Goal: Information Seeking & Learning: Learn about a topic

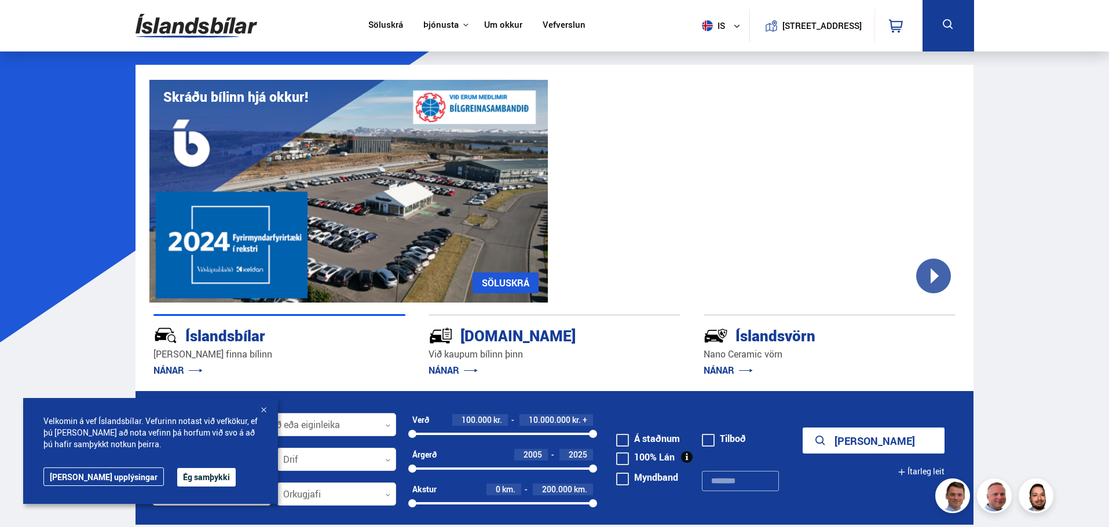
click at [386, 24] on link "Söluskrá" at bounding box center [385, 26] width 35 height 12
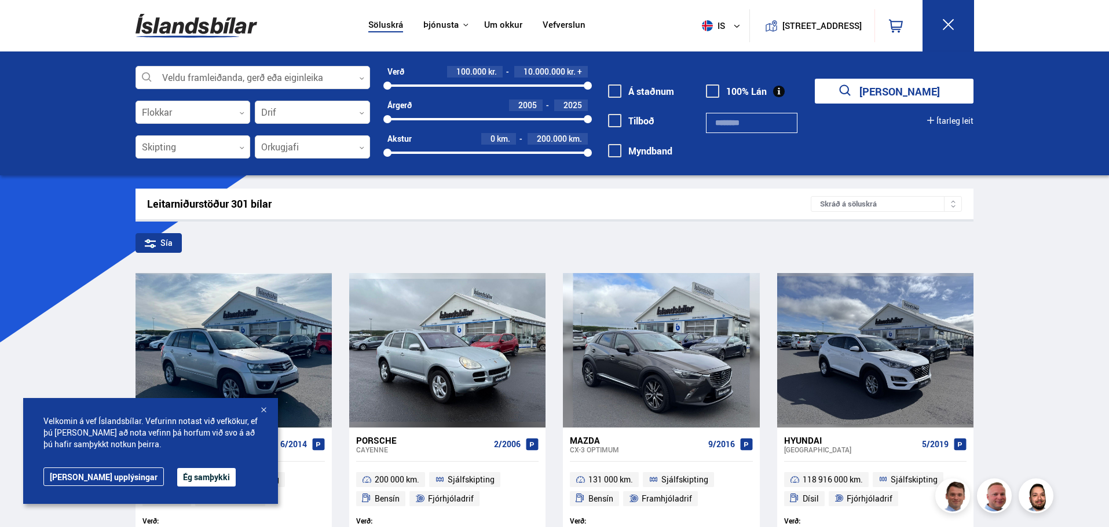
click at [177, 476] on button "Ég samþykki" at bounding box center [206, 477] width 58 height 19
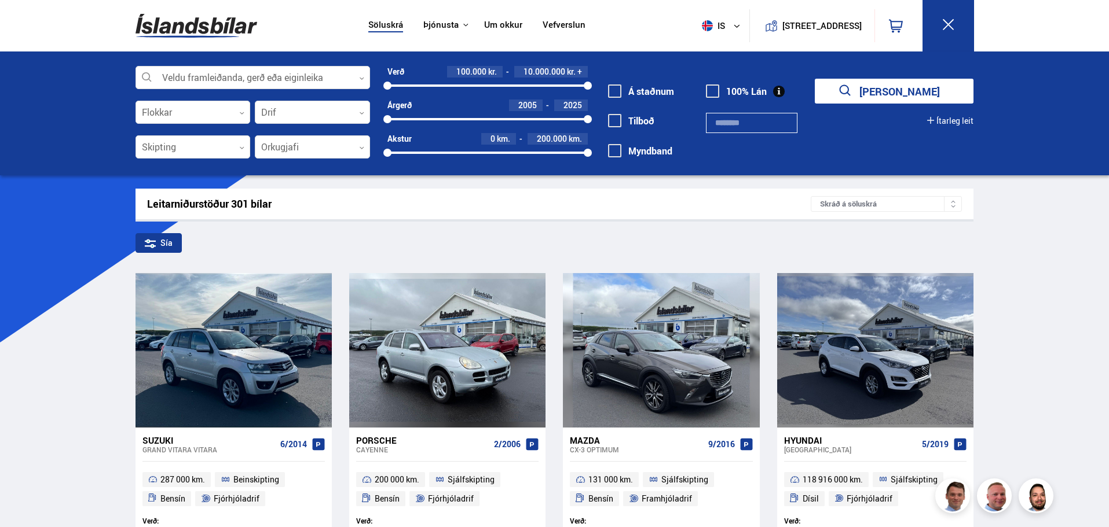
click at [947, 200] on div at bounding box center [953, 204] width 18 height 14
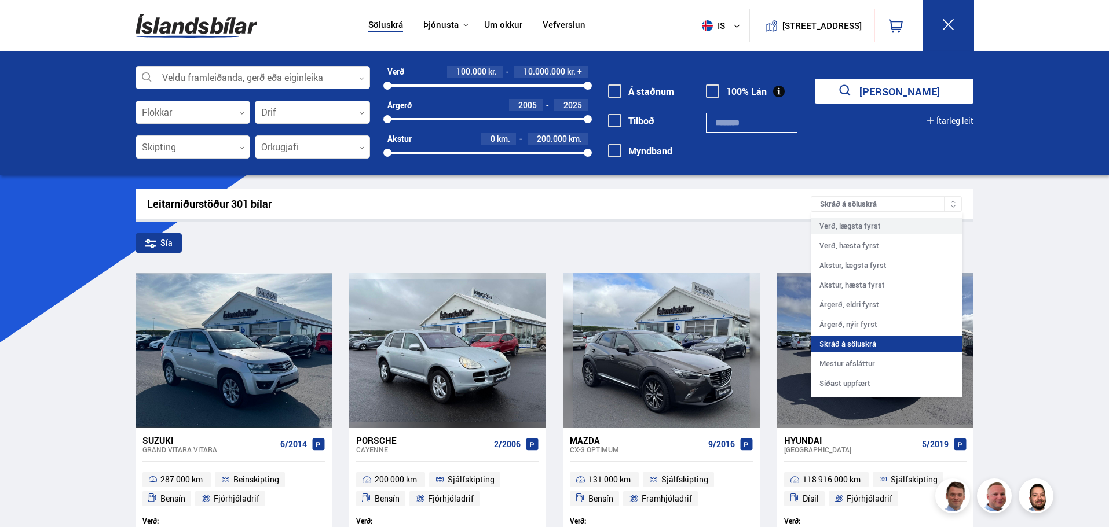
click at [917, 229] on div "Verð, lægsta fyrst" at bounding box center [886, 226] width 151 height 17
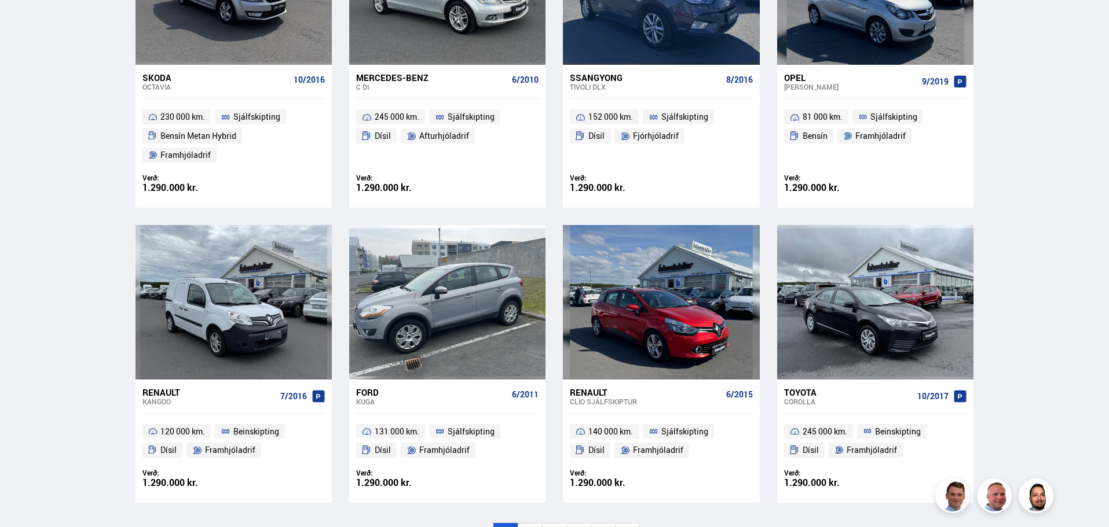
scroll to position [1640, 0]
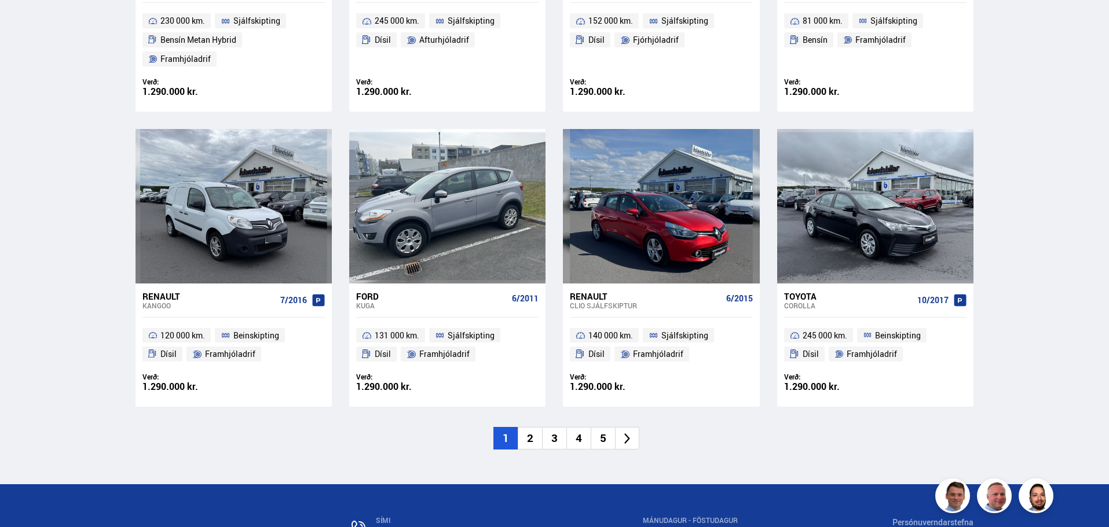
click at [527, 427] on li "2" at bounding box center [530, 438] width 24 height 23
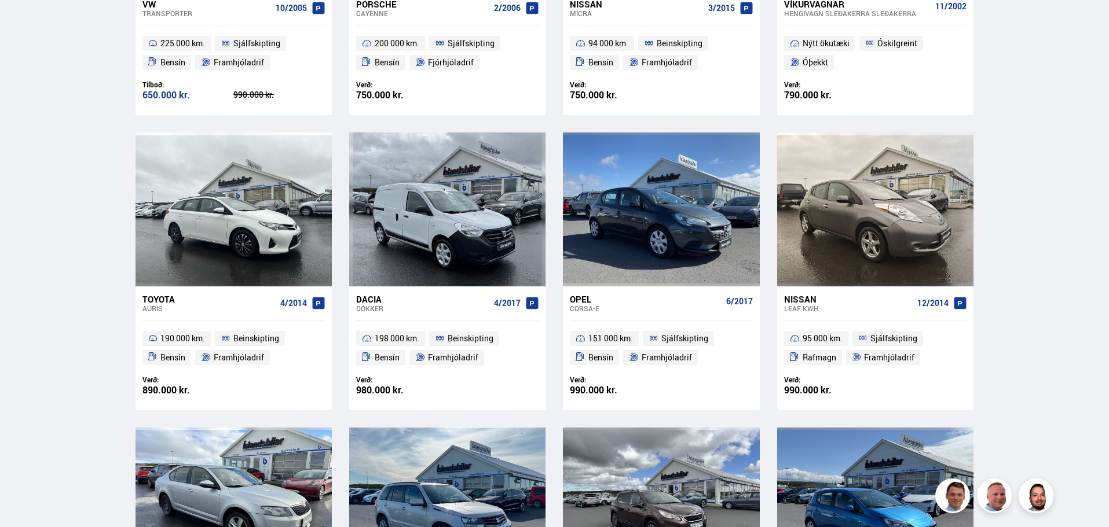
scroll to position [67, 0]
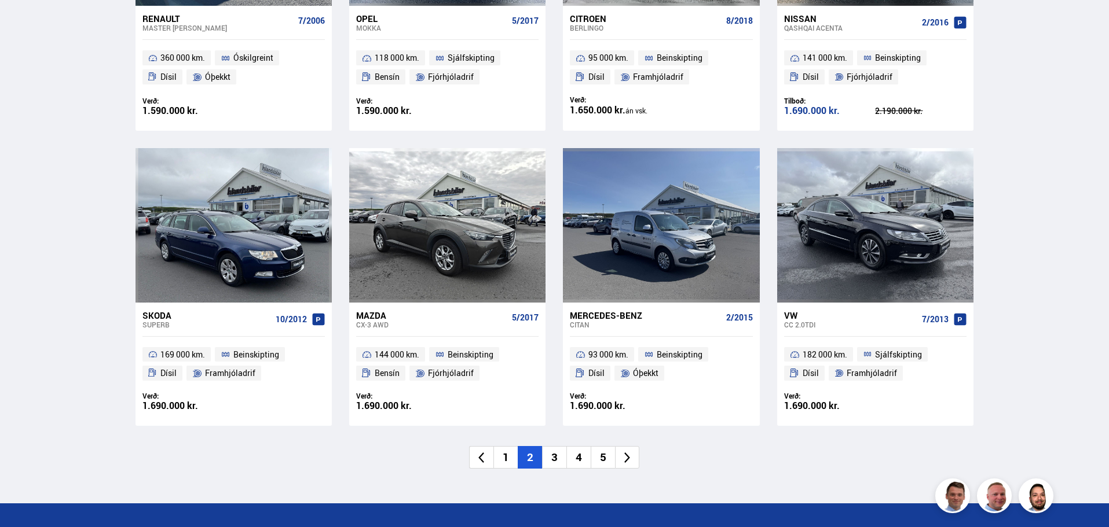
scroll to position [1640, 0]
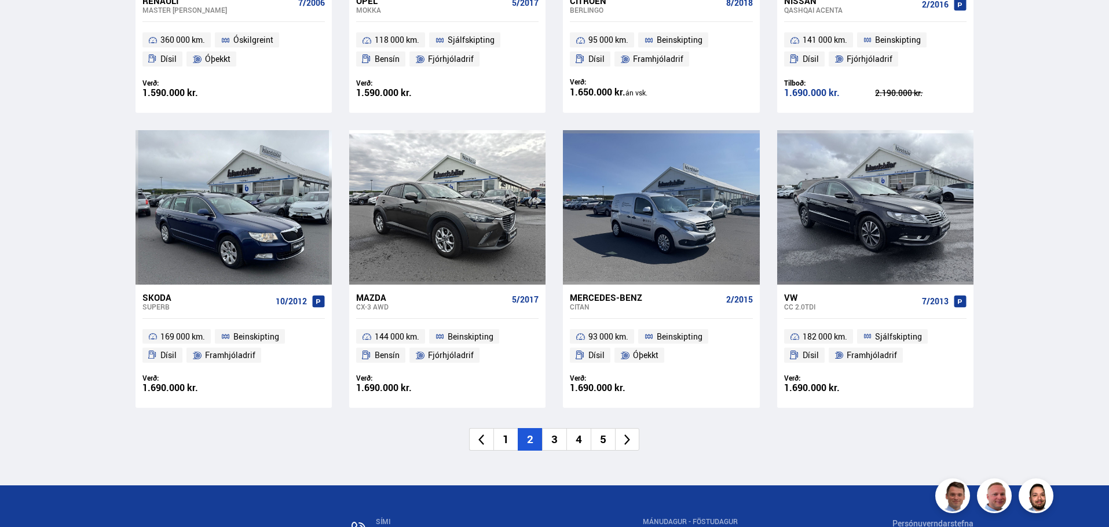
click at [550, 428] on li "3" at bounding box center [554, 439] width 24 height 23
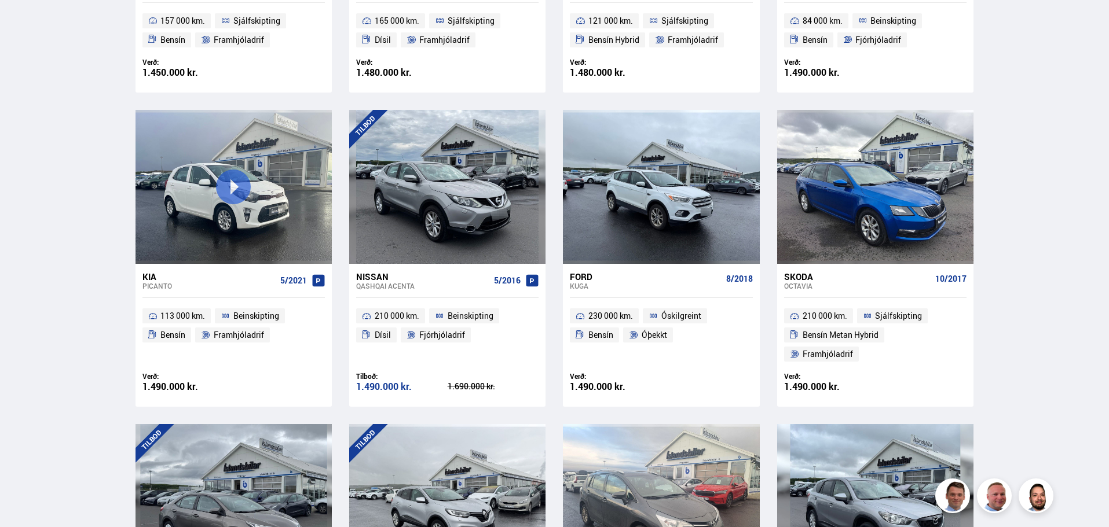
scroll to position [0, 0]
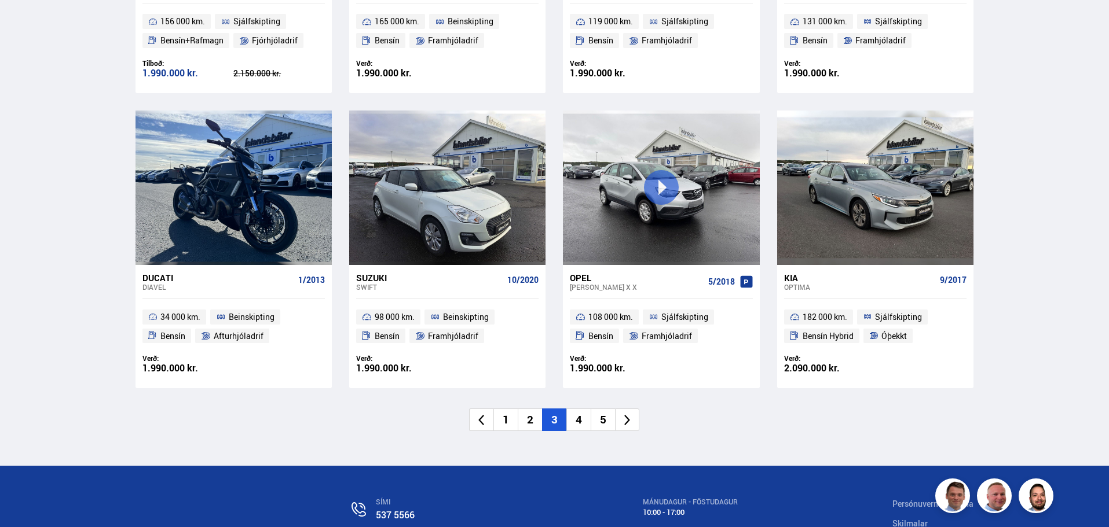
scroll to position [1640, 0]
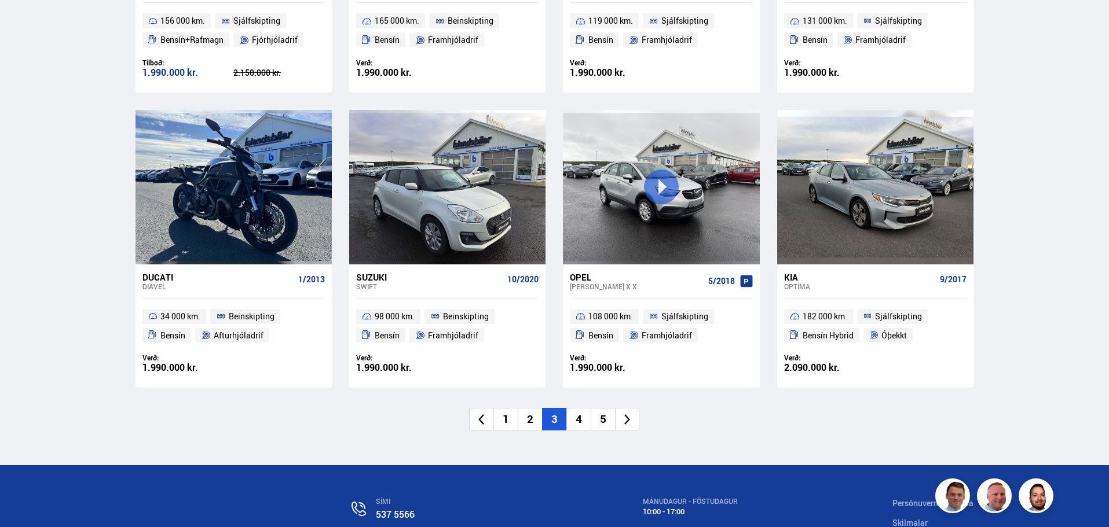
click at [575, 420] on li "4" at bounding box center [578, 419] width 24 height 23
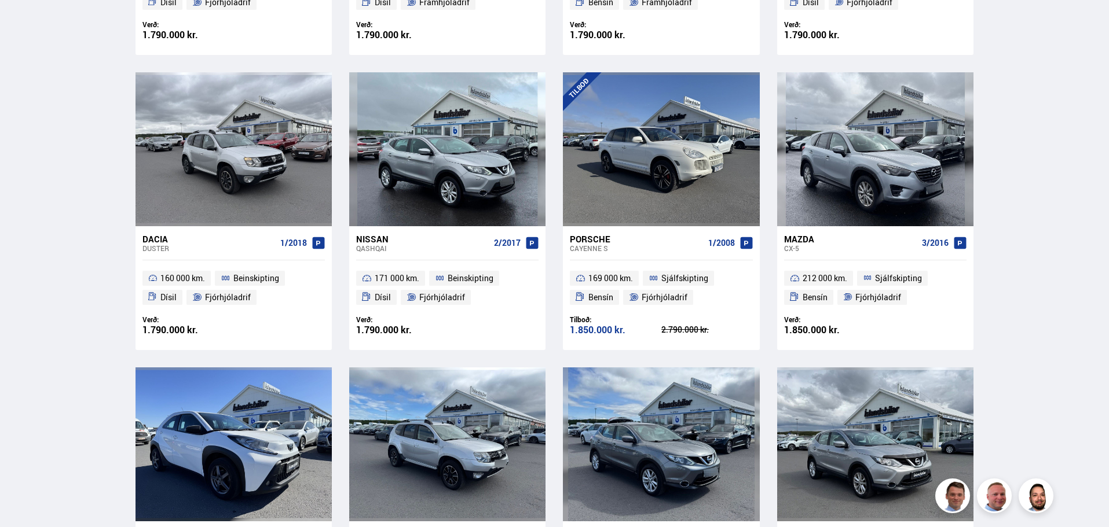
scroll to position [154, 0]
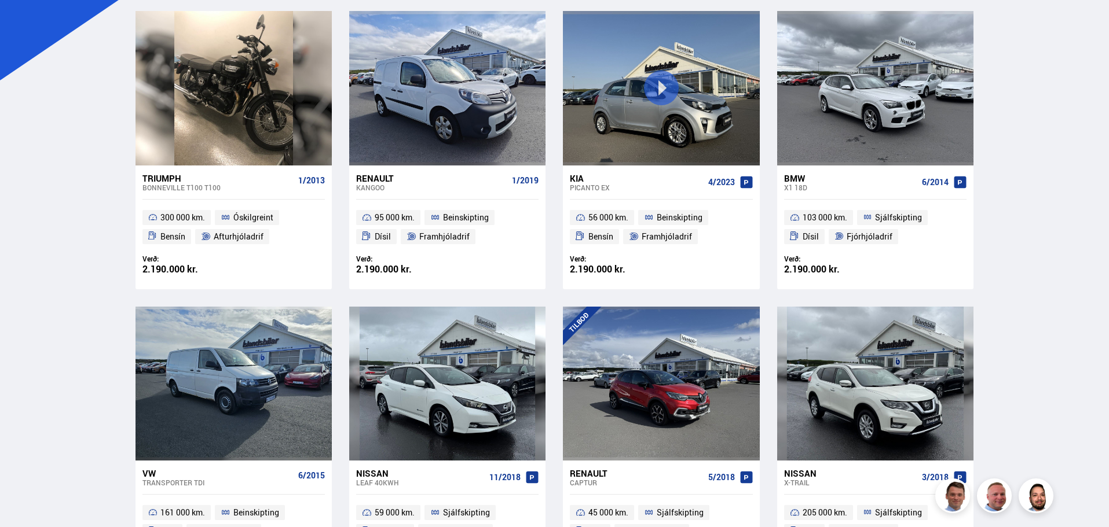
scroll to position [193, 0]
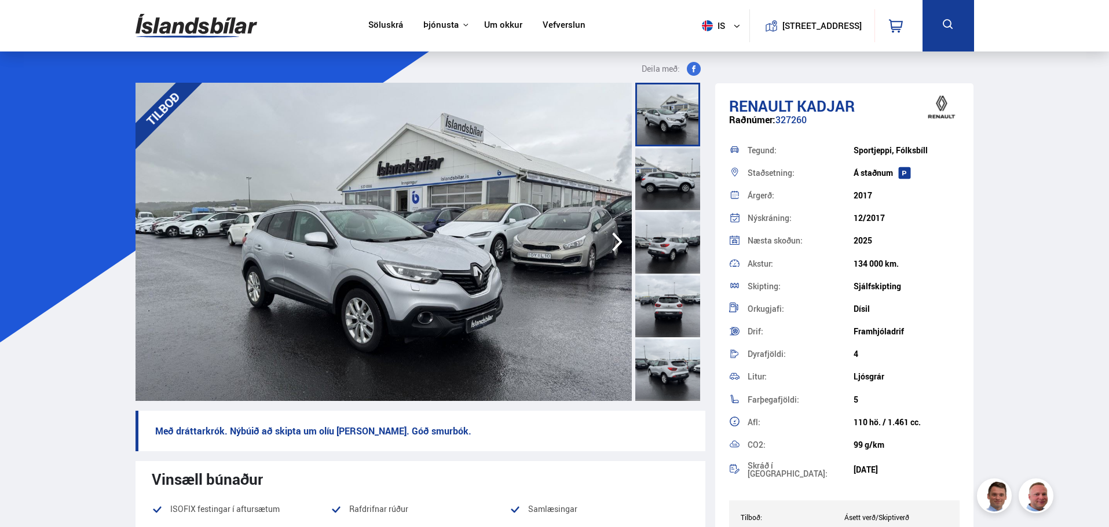
click at [659, 178] on div at bounding box center [667, 178] width 65 height 64
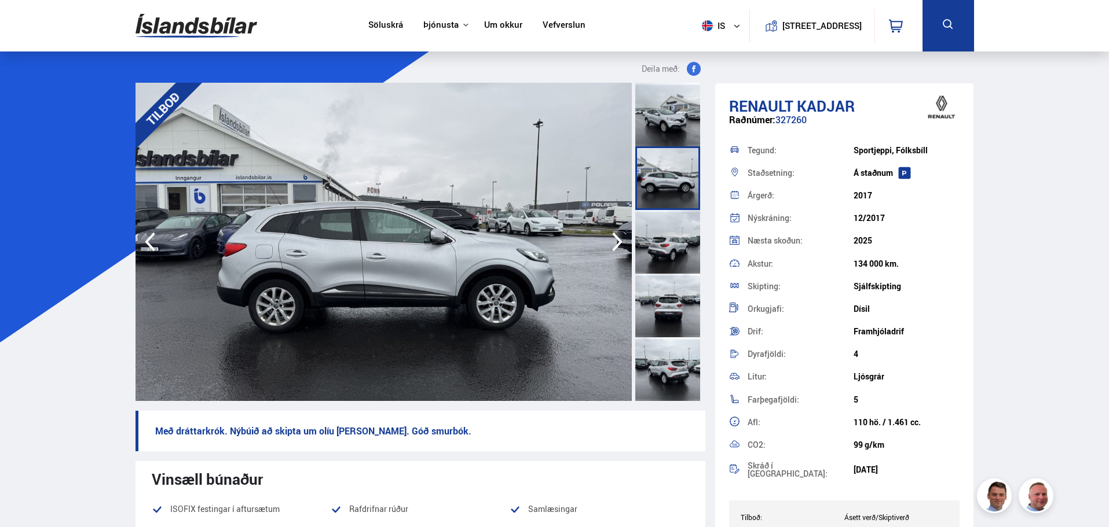
click at [657, 265] on div at bounding box center [667, 242] width 65 height 64
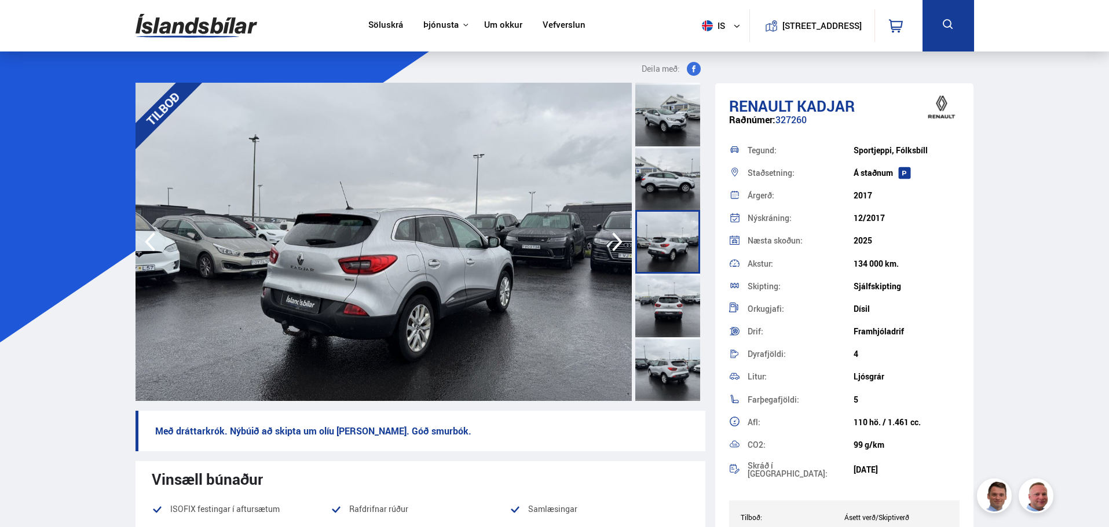
click at [650, 296] on div at bounding box center [667, 306] width 65 height 64
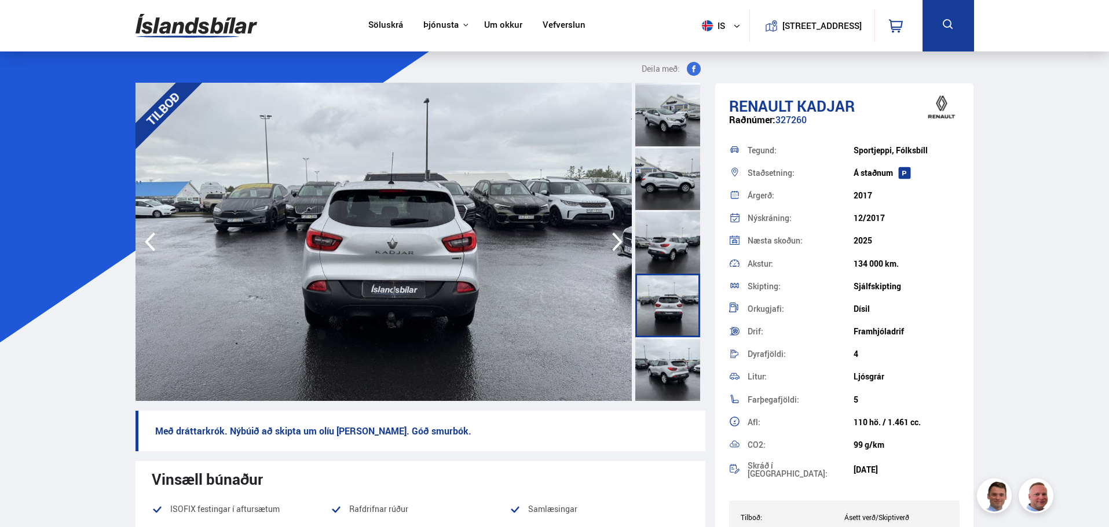
click at [654, 357] on div at bounding box center [667, 370] width 65 height 64
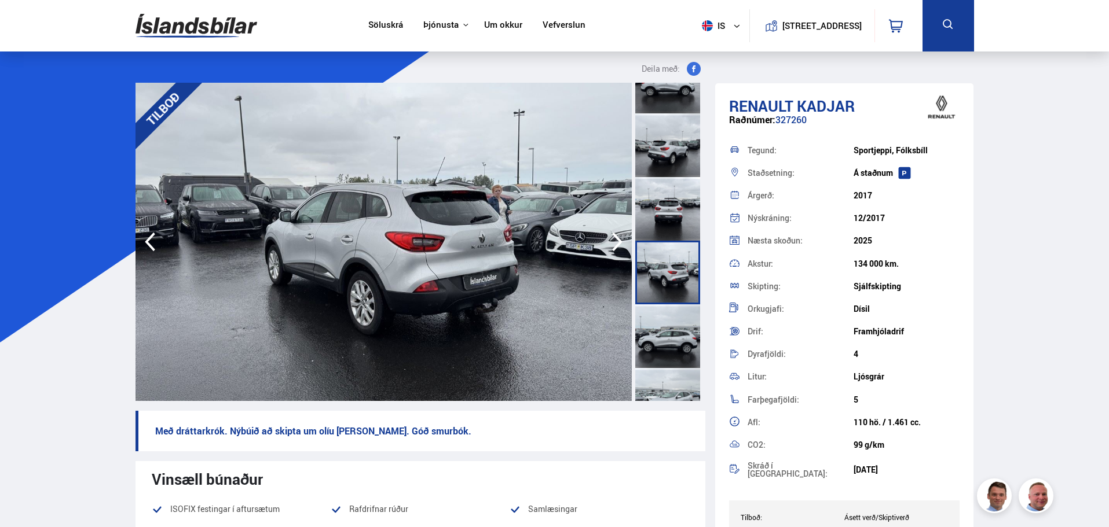
scroll to position [193, 0]
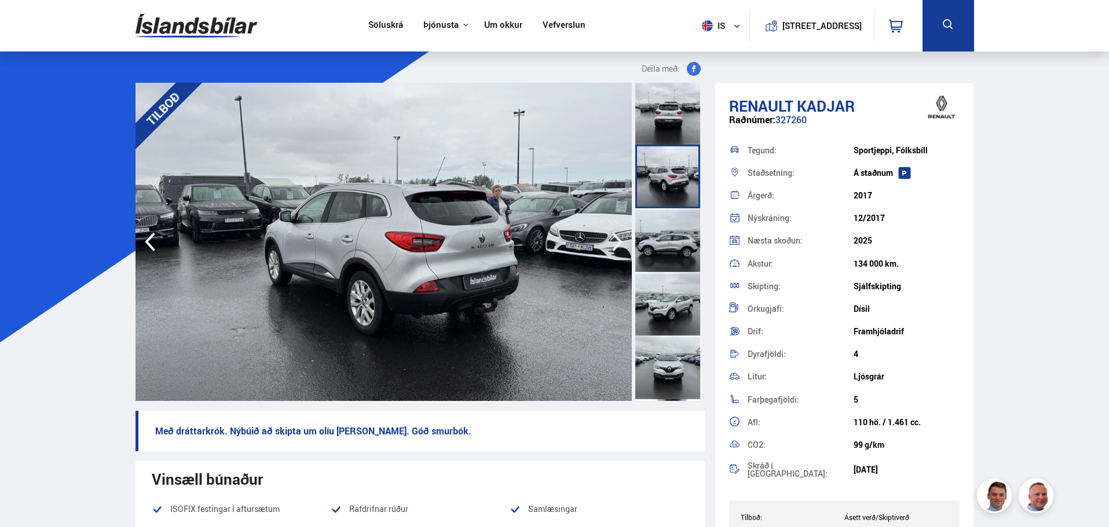
click at [656, 224] on div at bounding box center [667, 240] width 65 height 64
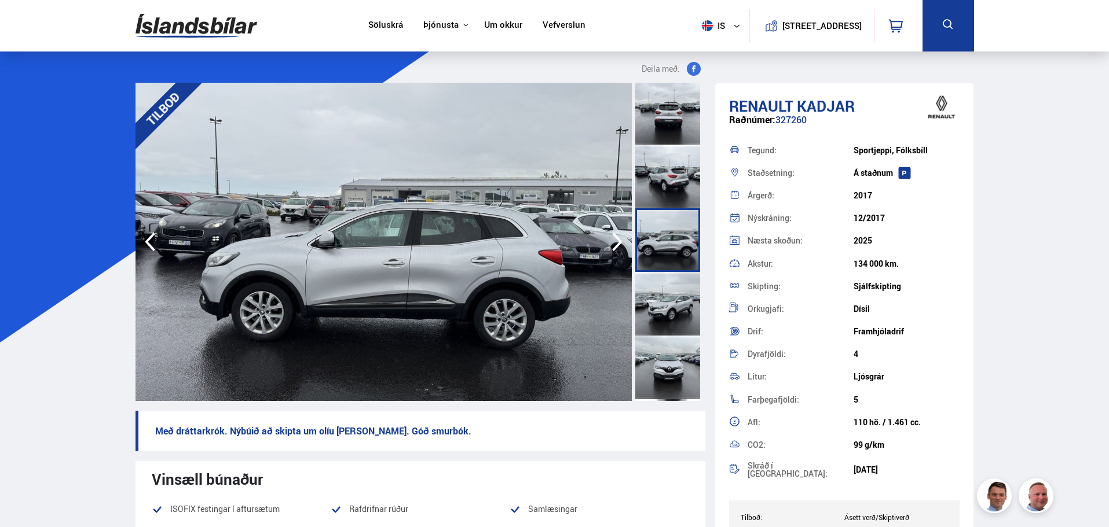
click at [664, 294] on div at bounding box center [667, 304] width 65 height 64
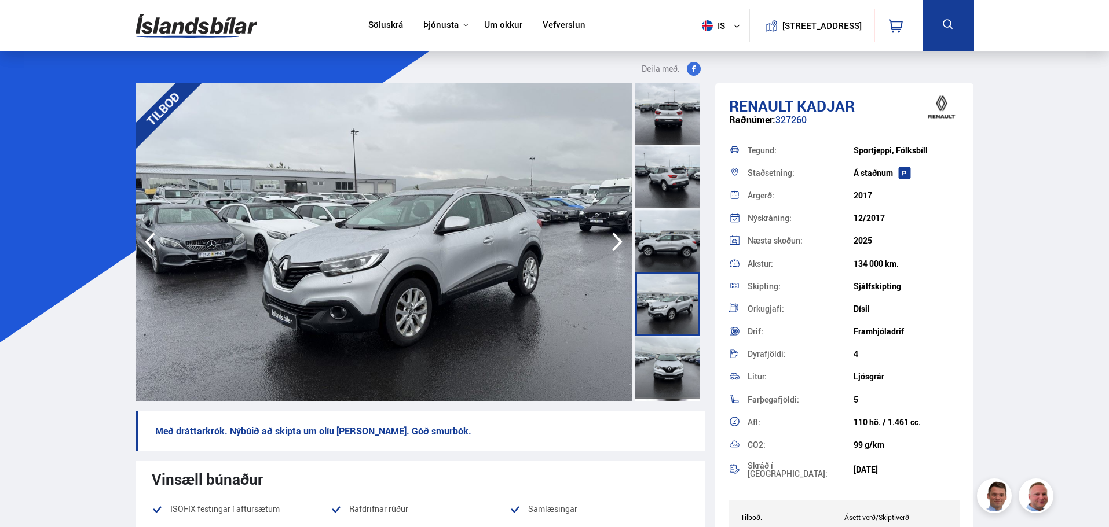
click at [657, 373] on div at bounding box center [667, 368] width 65 height 64
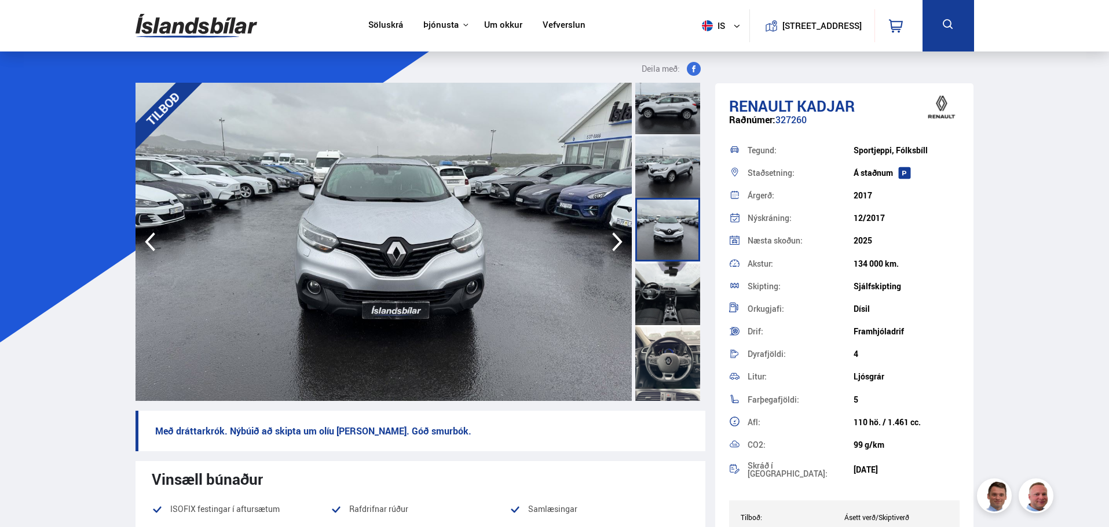
scroll to position [482, 0]
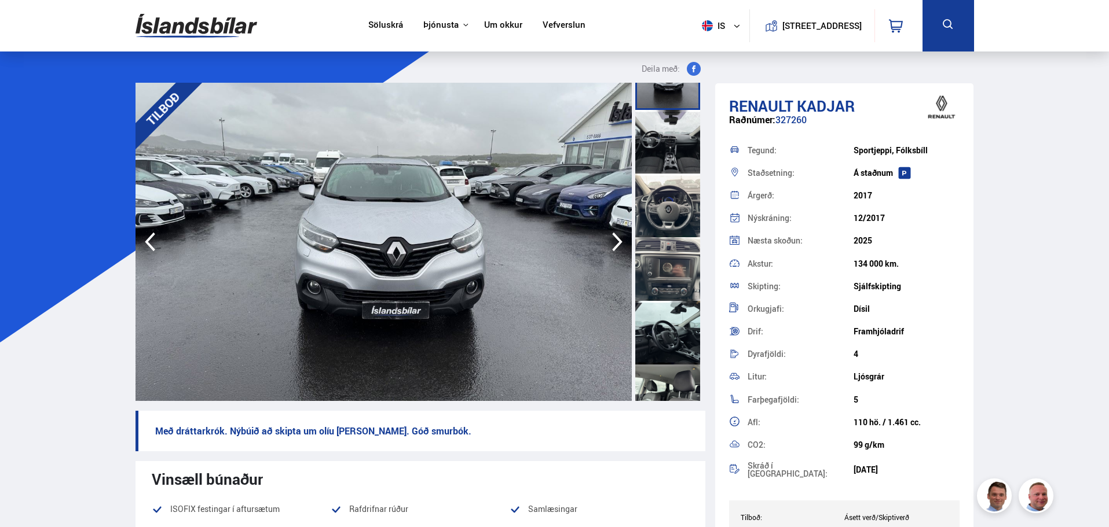
click at [655, 140] on div at bounding box center [667, 142] width 65 height 64
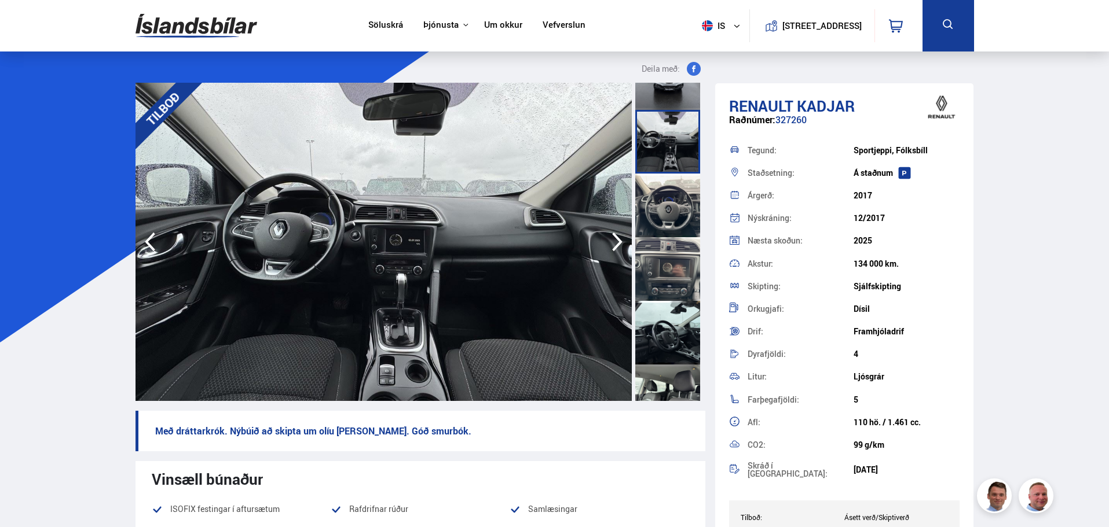
click at [657, 185] on div at bounding box center [667, 206] width 65 height 64
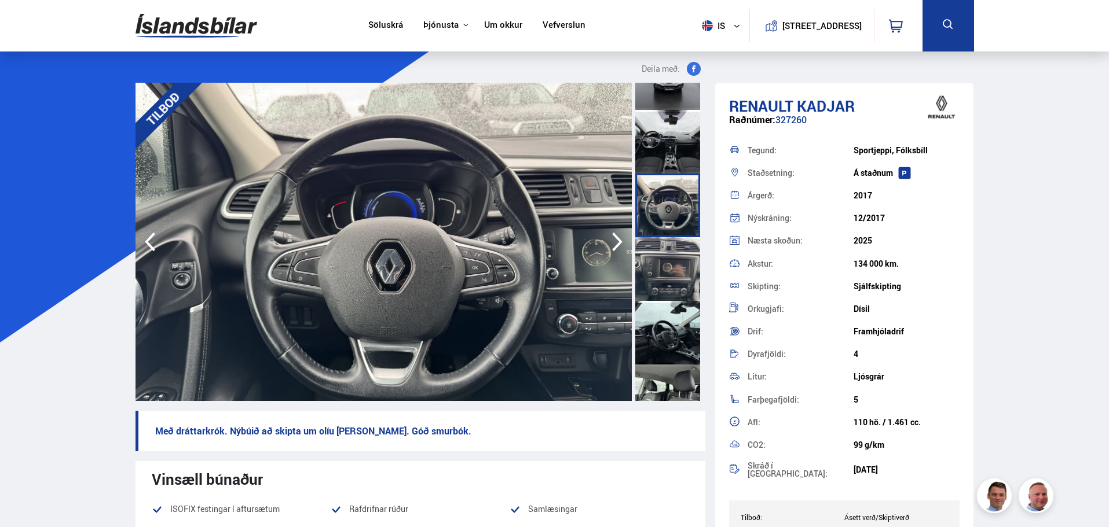
click at [662, 265] on div at bounding box center [667, 269] width 65 height 64
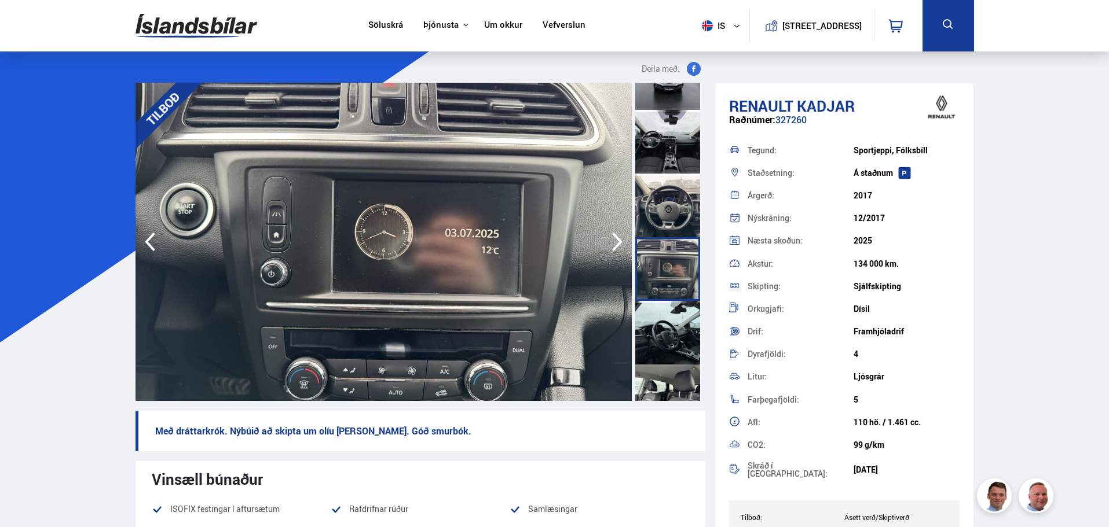
click at [650, 328] on div at bounding box center [667, 333] width 65 height 64
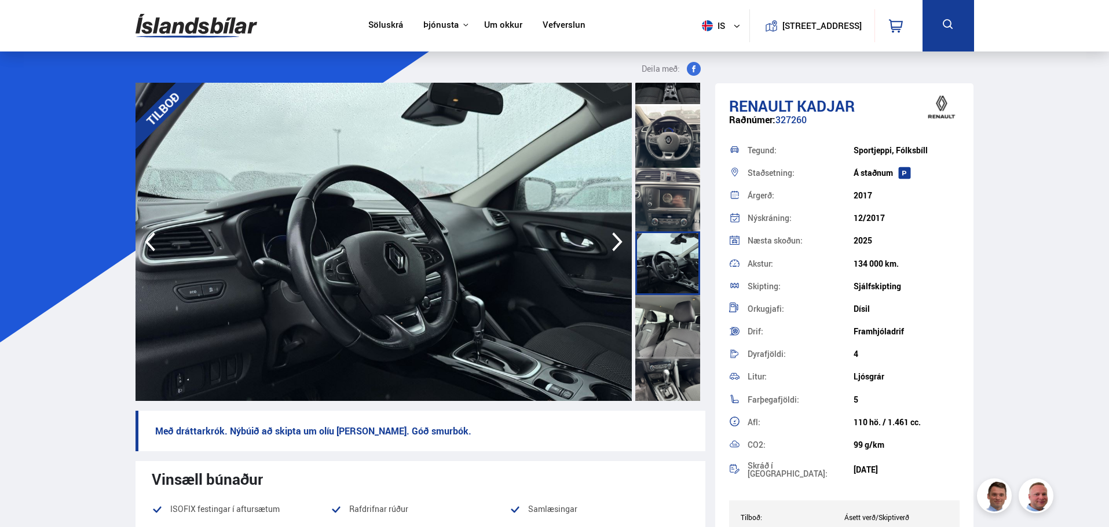
scroll to position [579, 0]
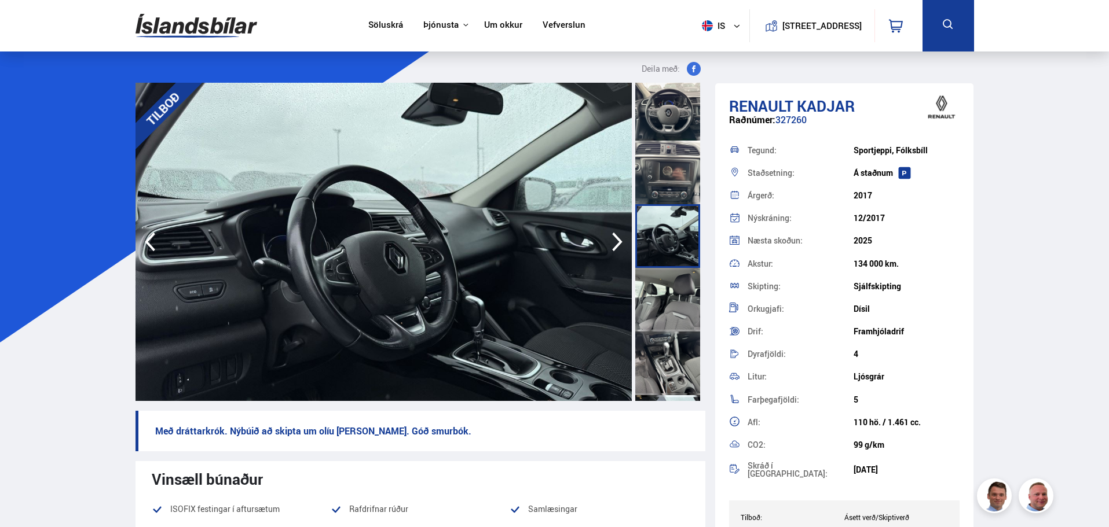
click at [658, 310] on div at bounding box center [667, 300] width 65 height 64
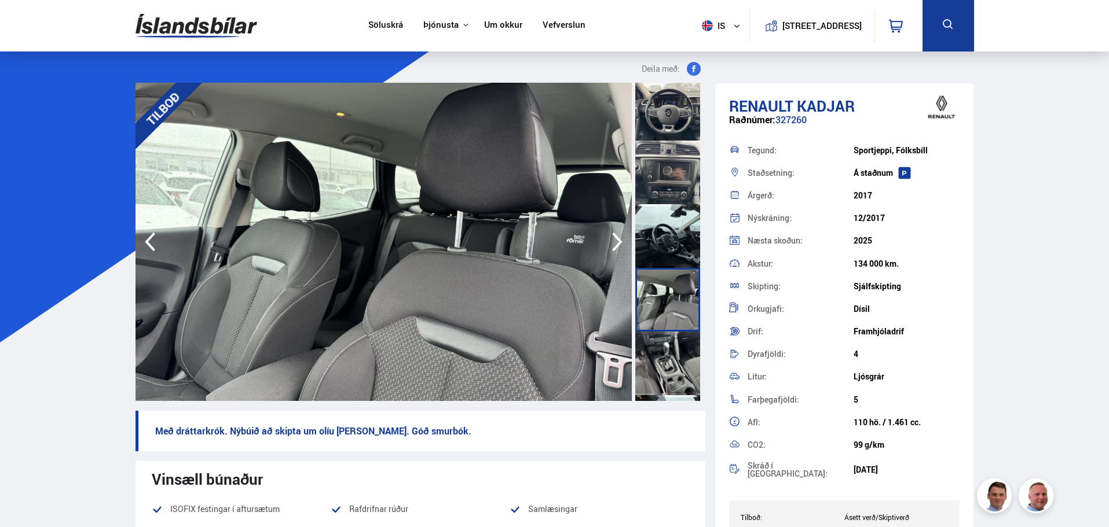
click at [658, 368] on div at bounding box center [667, 364] width 65 height 64
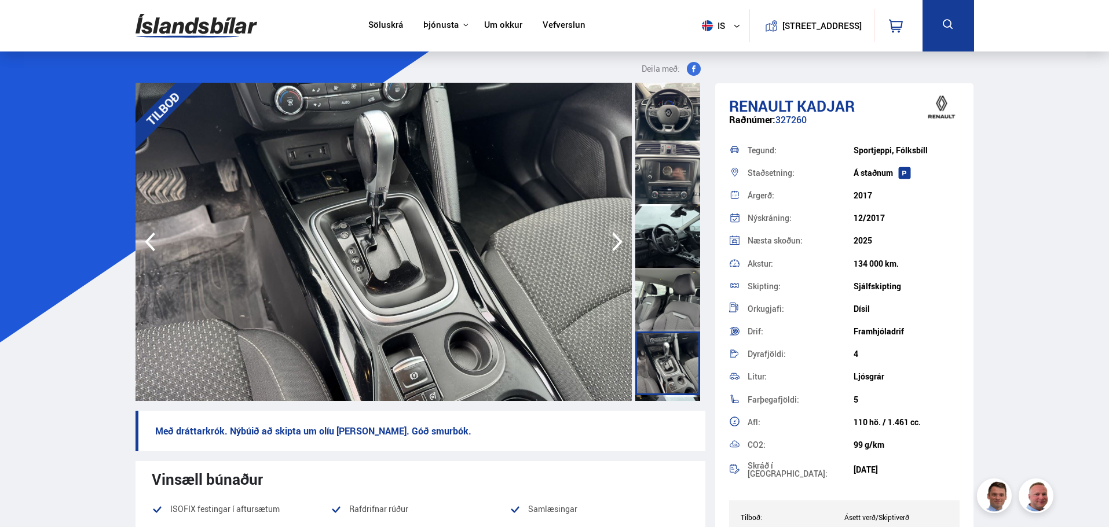
scroll to position [772, 0]
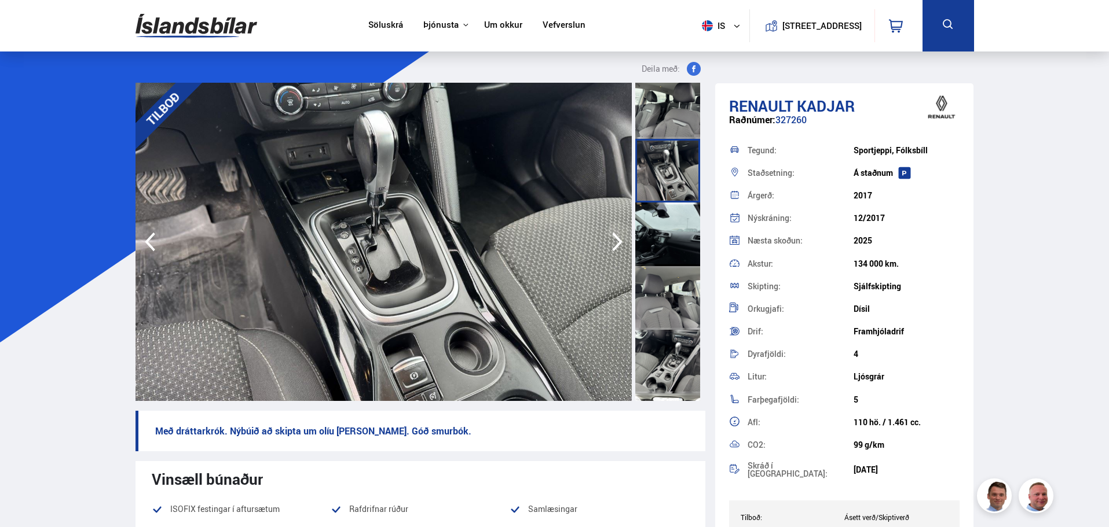
click at [666, 240] on div at bounding box center [667, 235] width 65 height 64
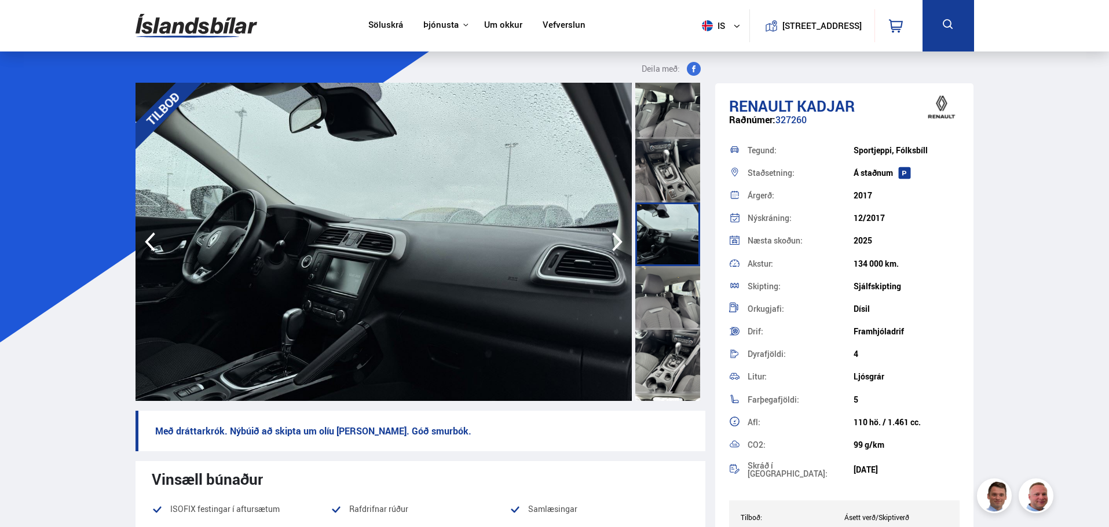
click at [666, 269] on div at bounding box center [667, 298] width 65 height 64
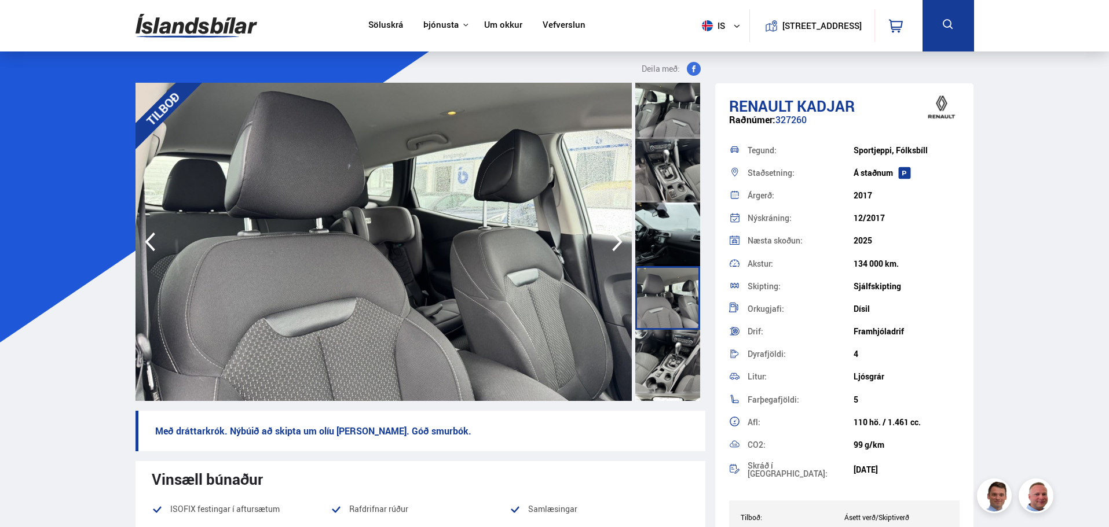
click at [662, 344] on div at bounding box center [667, 362] width 65 height 64
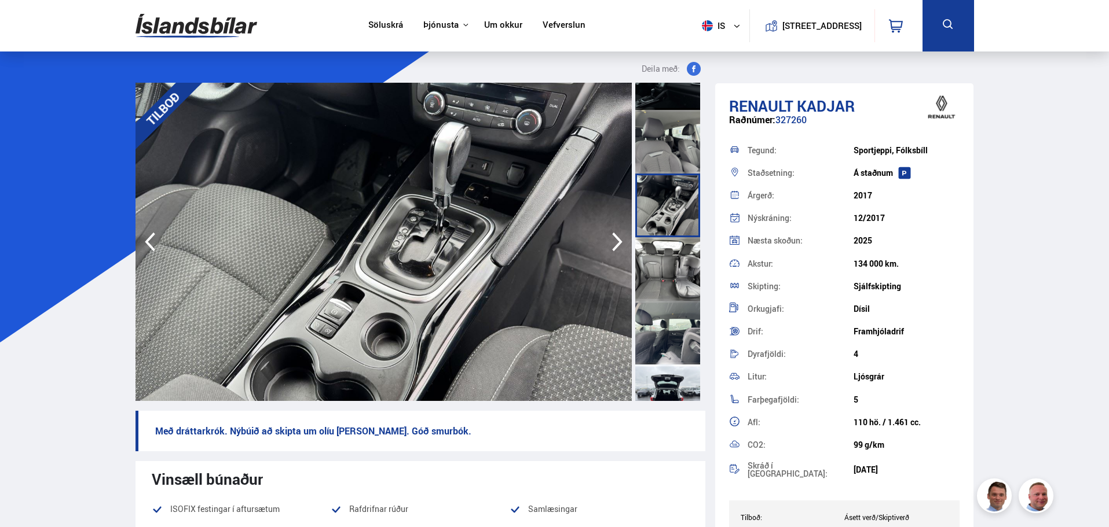
scroll to position [965, 0]
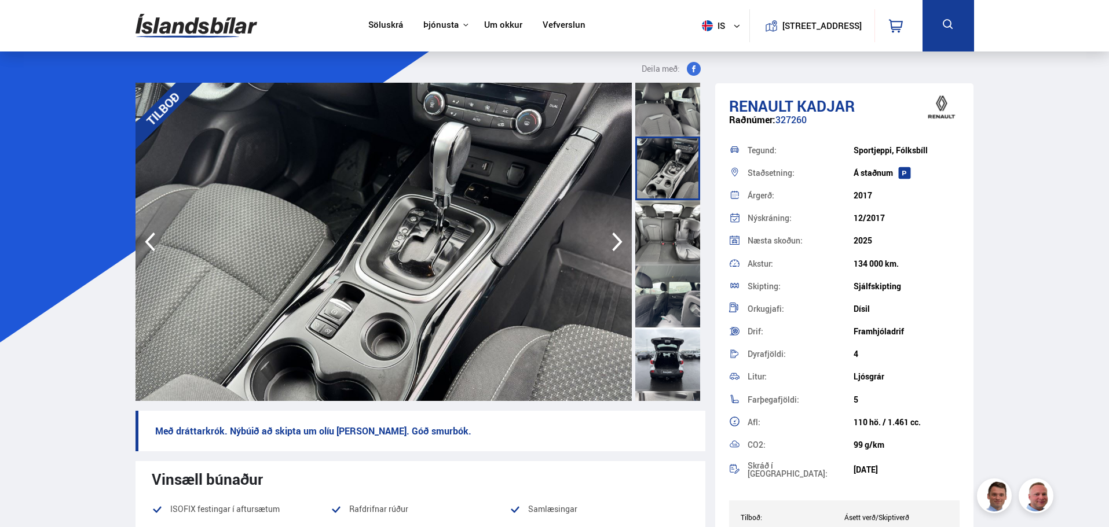
click at [668, 253] on div at bounding box center [667, 232] width 65 height 64
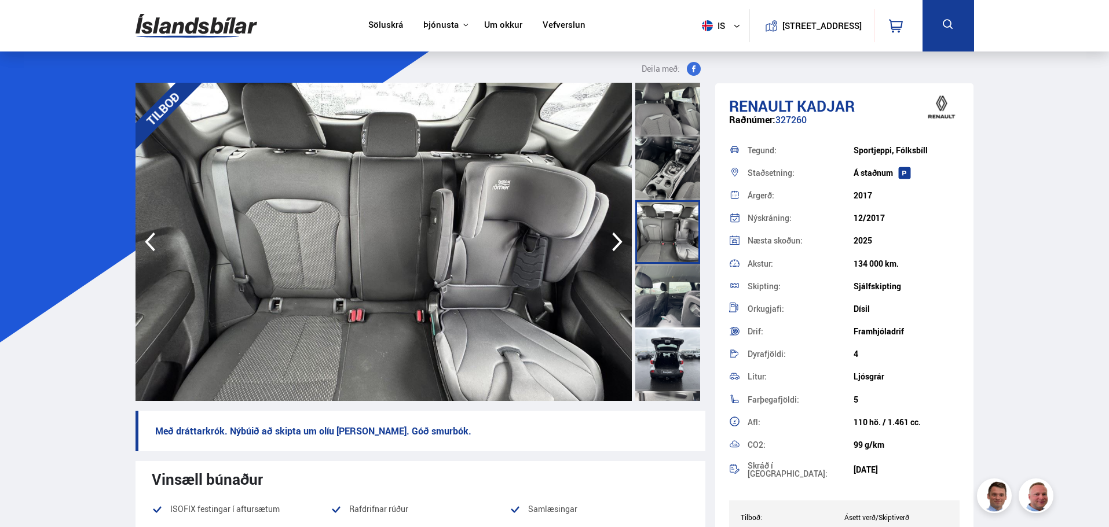
click at [665, 289] on div at bounding box center [667, 296] width 65 height 64
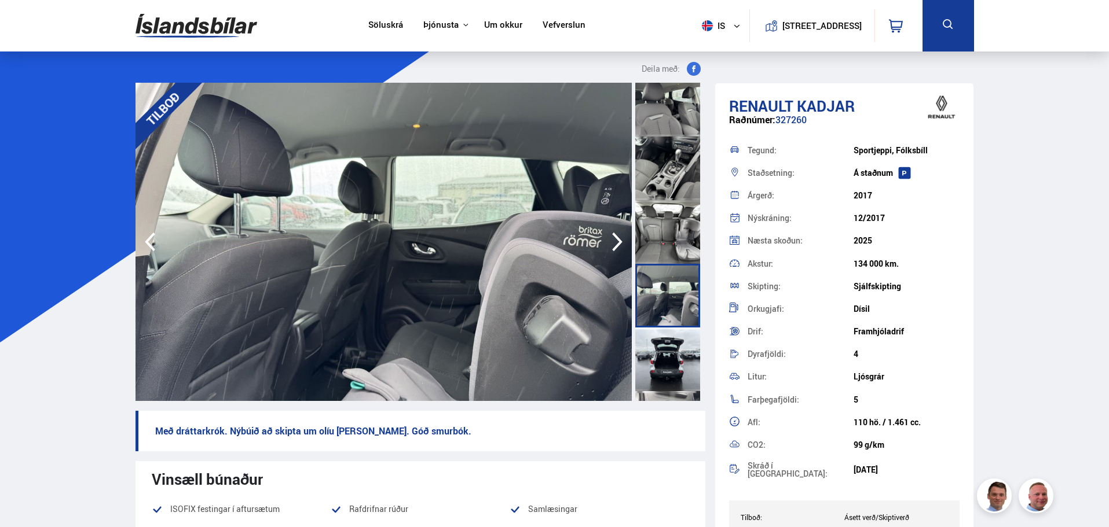
click at [663, 356] on div at bounding box center [667, 360] width 65 height 64
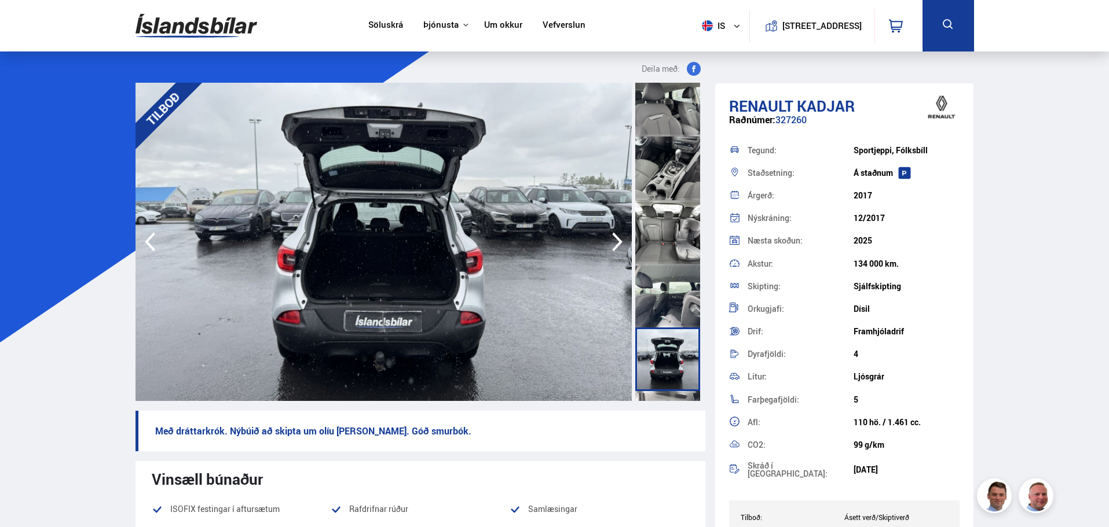
scroll to position [1061, 0]
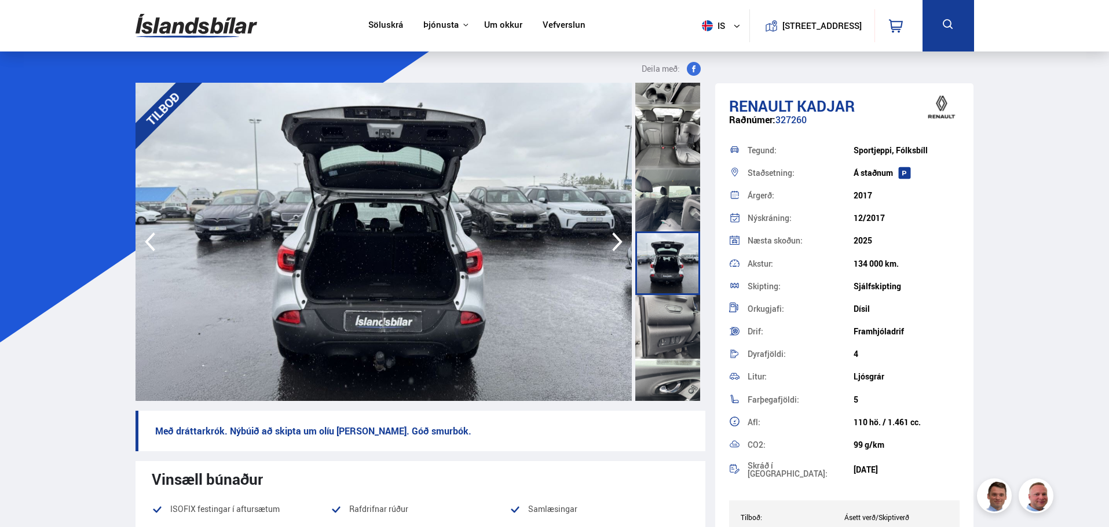
click at [662, 329] on div at bounding box center [667, 327] width 65 height 64
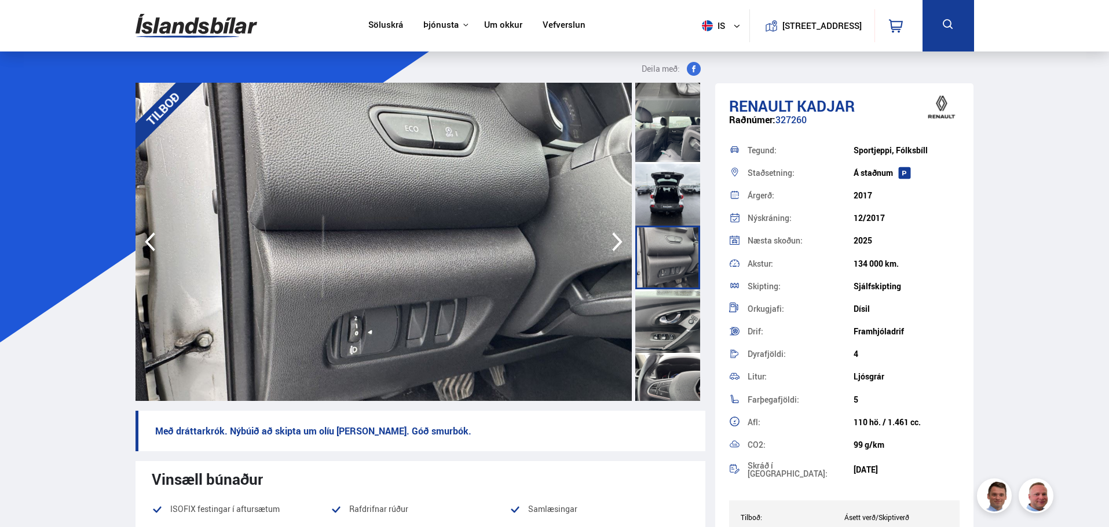
scroll to position [1158, 0]
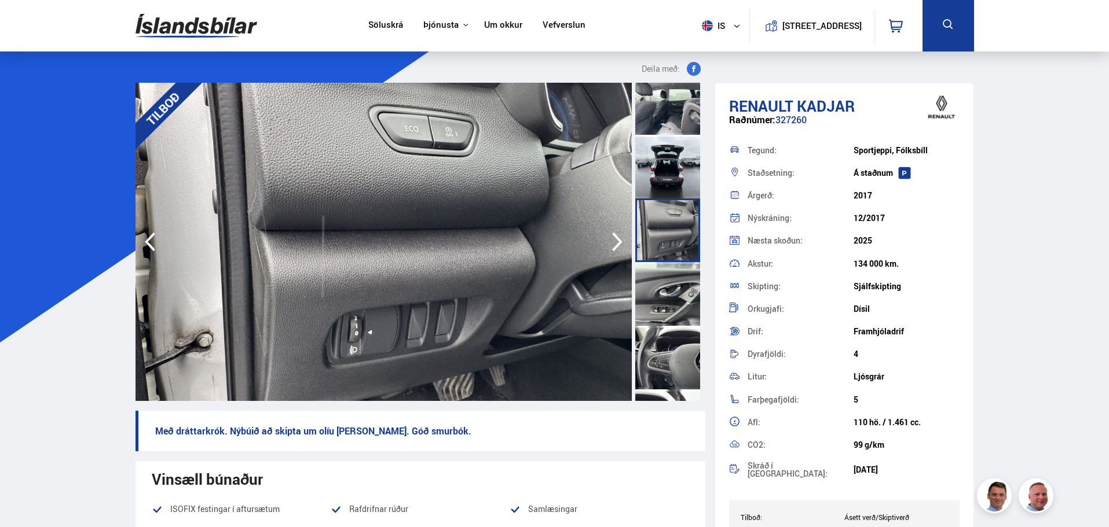
click at [662, 329] on div at bounding box center [667, 358] width 65 height 64
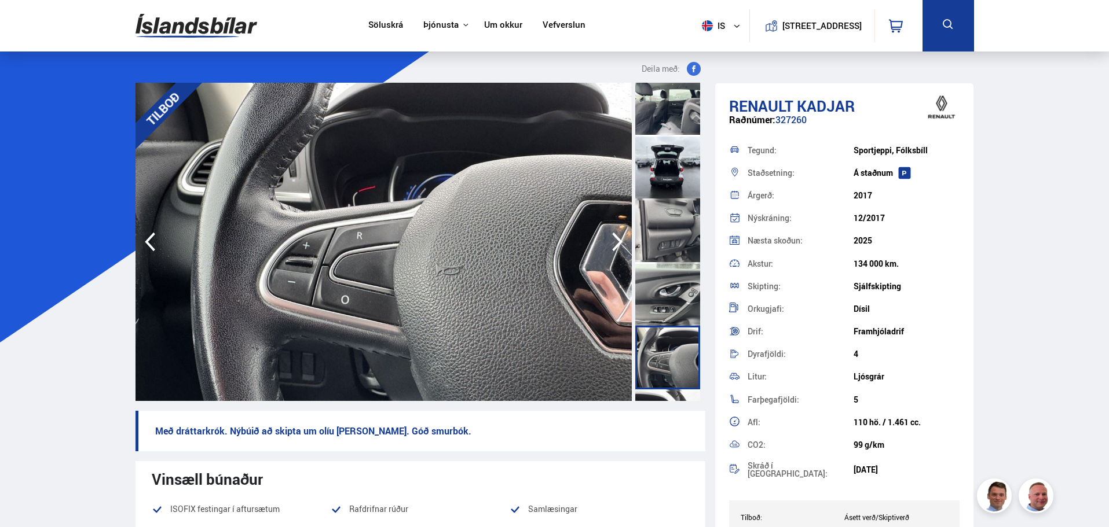
click at [665, 305] on div at bounding box center [667, 294] width 65 height 64
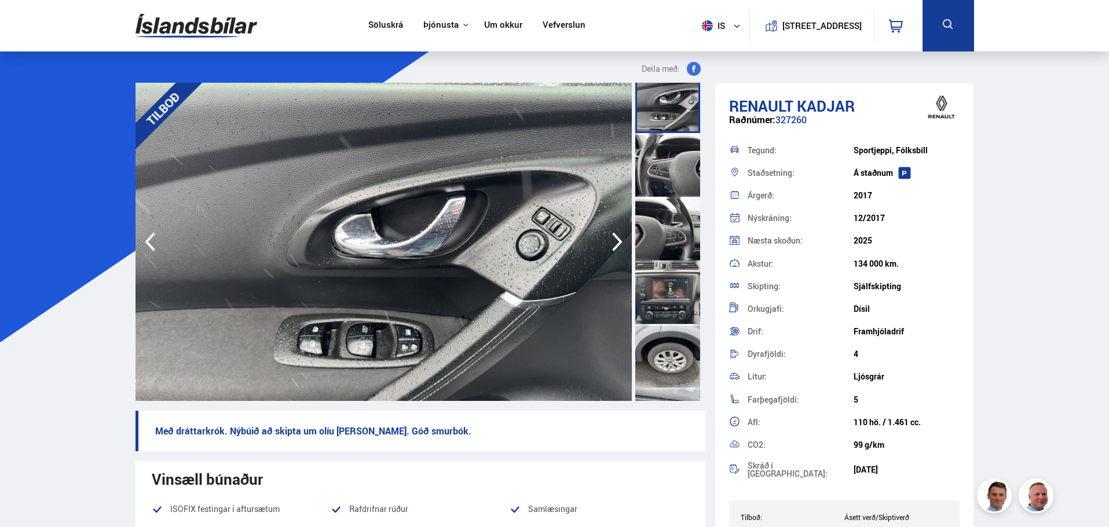
scroll to position [1401, 0]
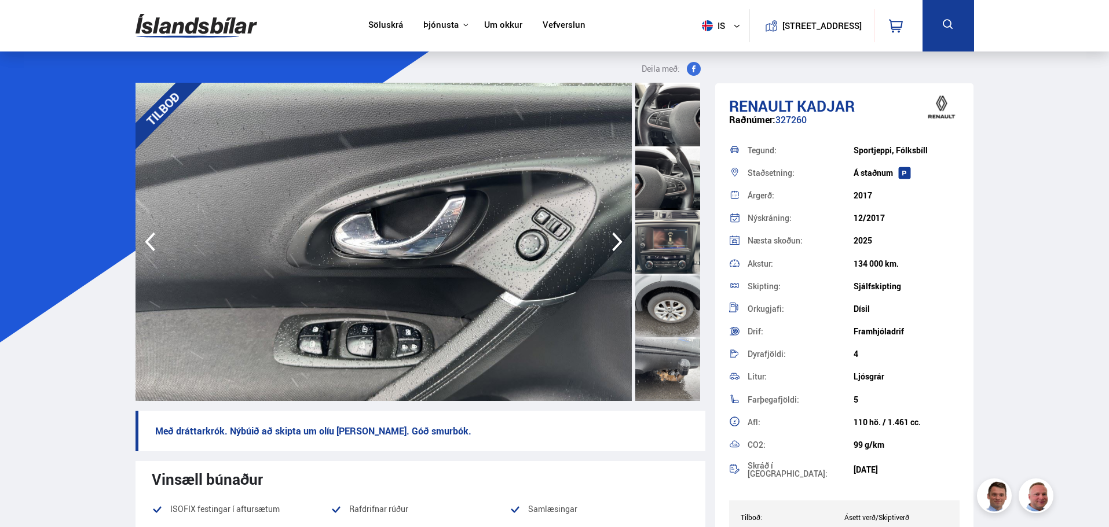
click at [671, 247] on div at bounding box center [667, 242] width 65 height 64
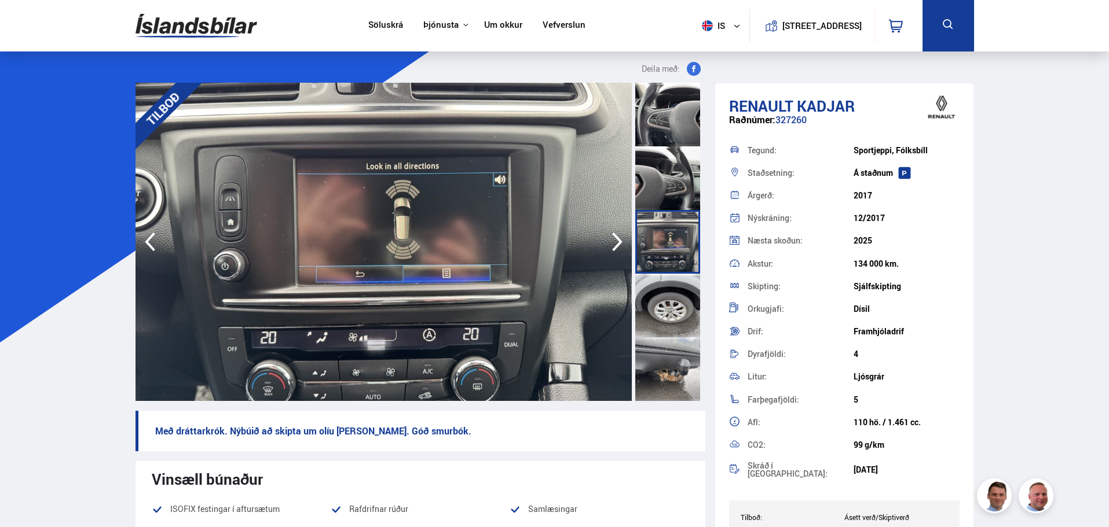
click at [660, 302] on div at bounding box center [667, 306] width 65 height 64
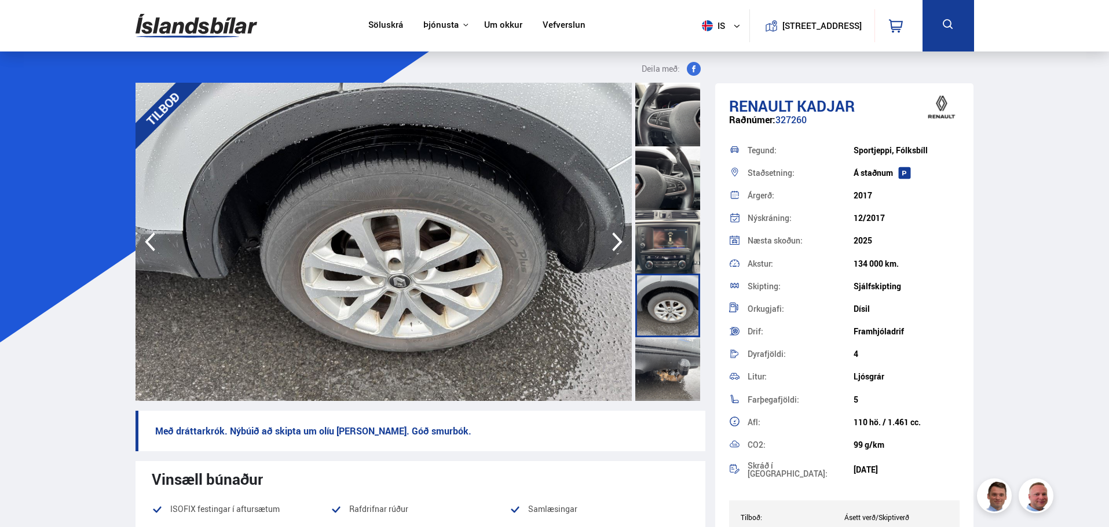
click at [659, 354] on div at bounding box center [667, 370] width 65 height 64
